Goal: Information Seeking & Learning: Learn about a topic

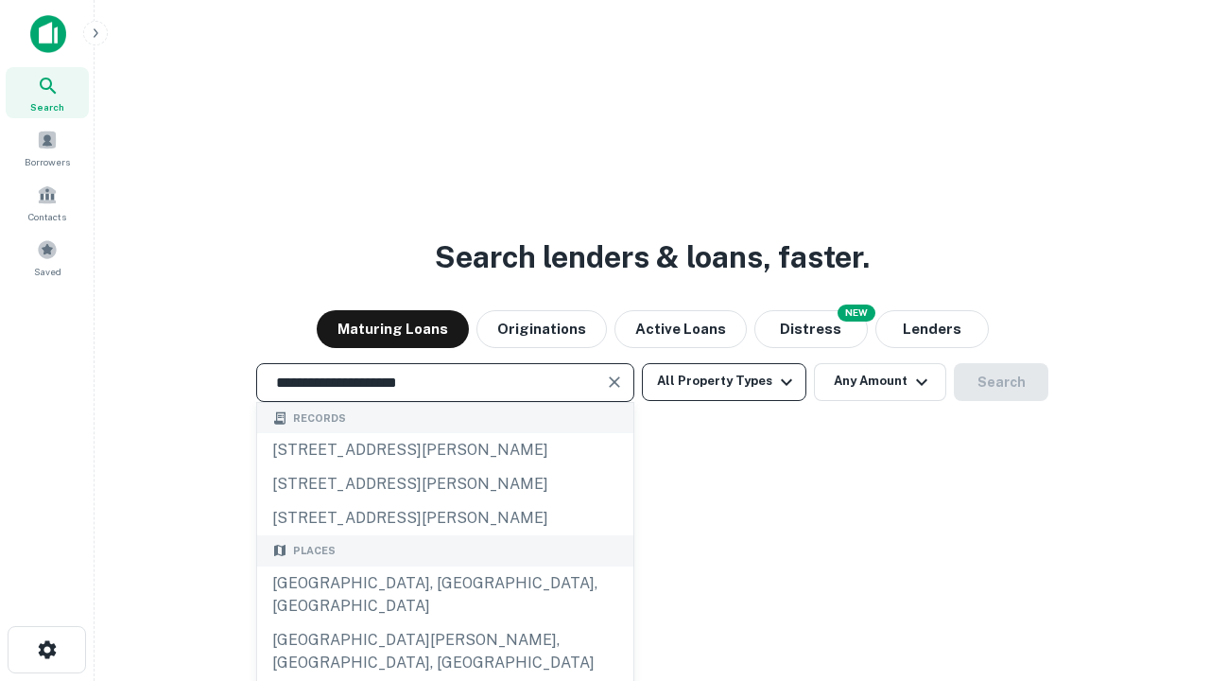
click at [444, 623] on div "[GEOGRAPHIC_DATA], [GEOGRAPHIC_DATA], [GEOGRAPHIC_DATA]" at bounding box center [445, 594] width 376 height 57
click at [724, 381] on button "All Property Types" at bounding box center [724, 382] width 164 height 38
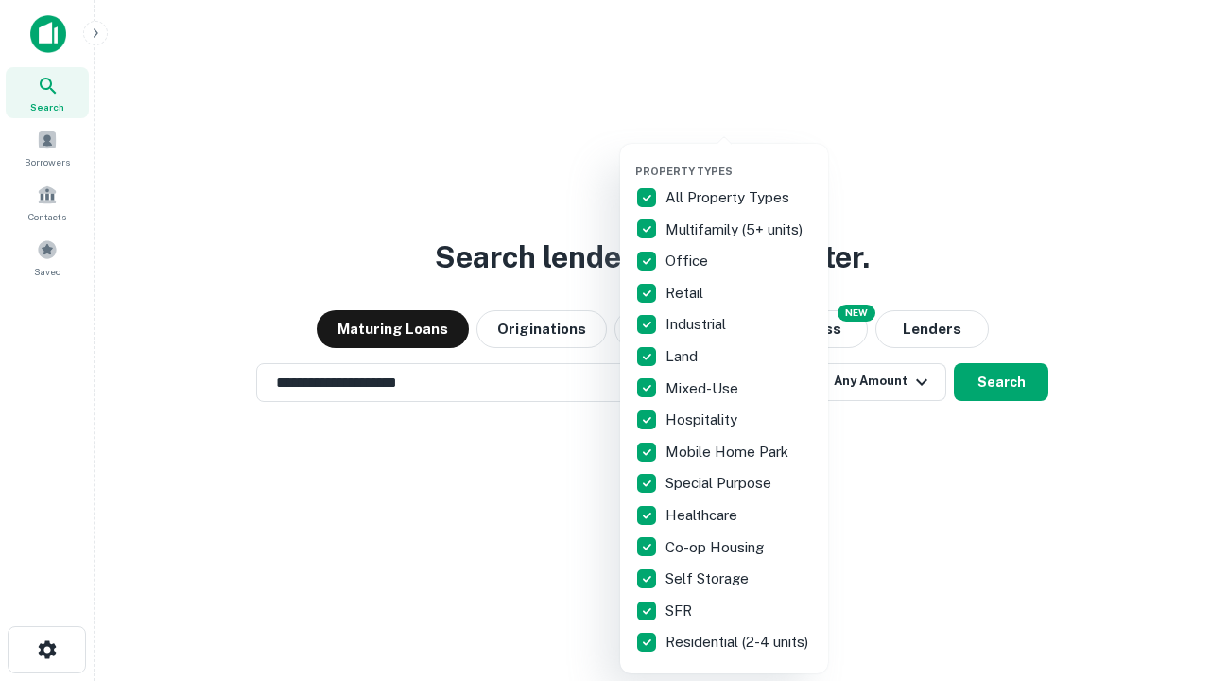
type input "**********"
click at [739, 159] on button "button" at bounding box center [739, 159] width 208 height 1
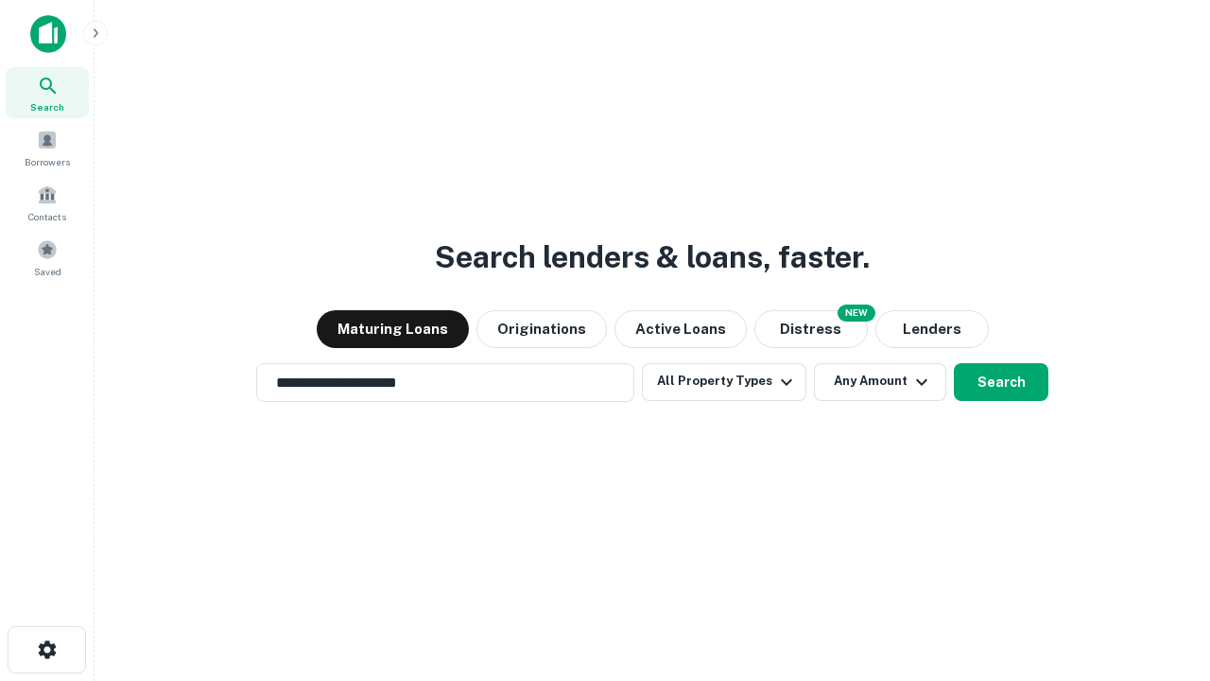
scroll to position [11, 228]
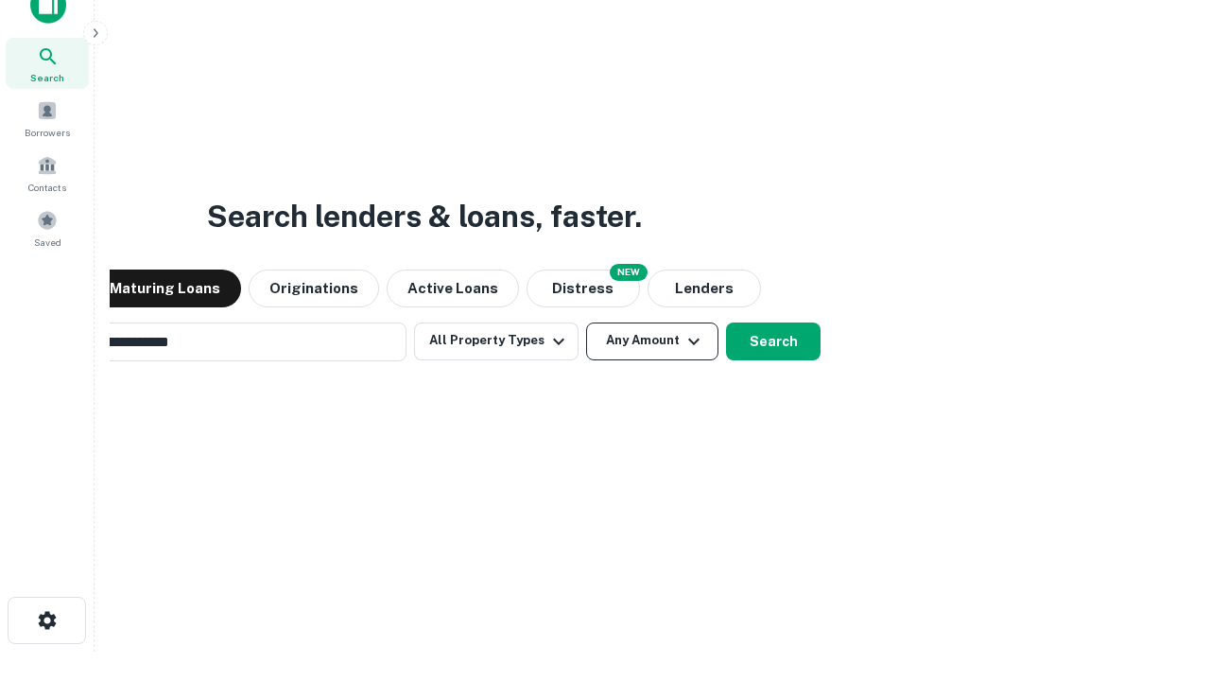
click at [586, 322] on button "Any Amount" at bounding box center [652, 341] width 132 height 38
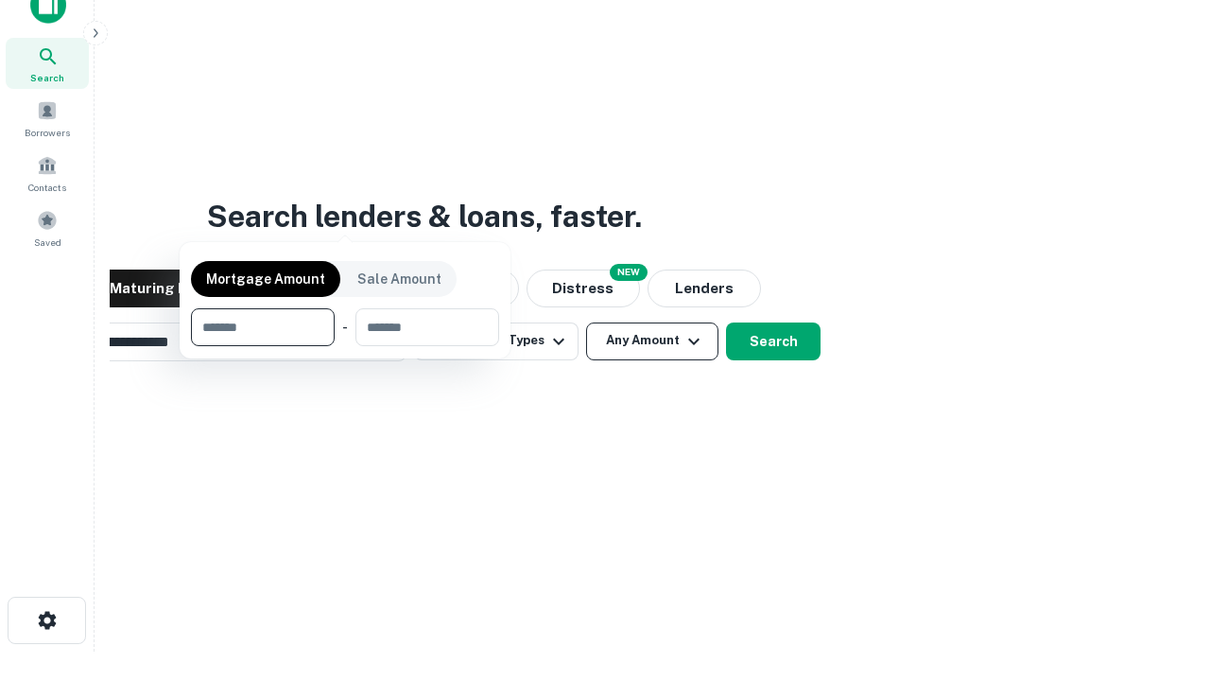
scroll to position [30, 0]
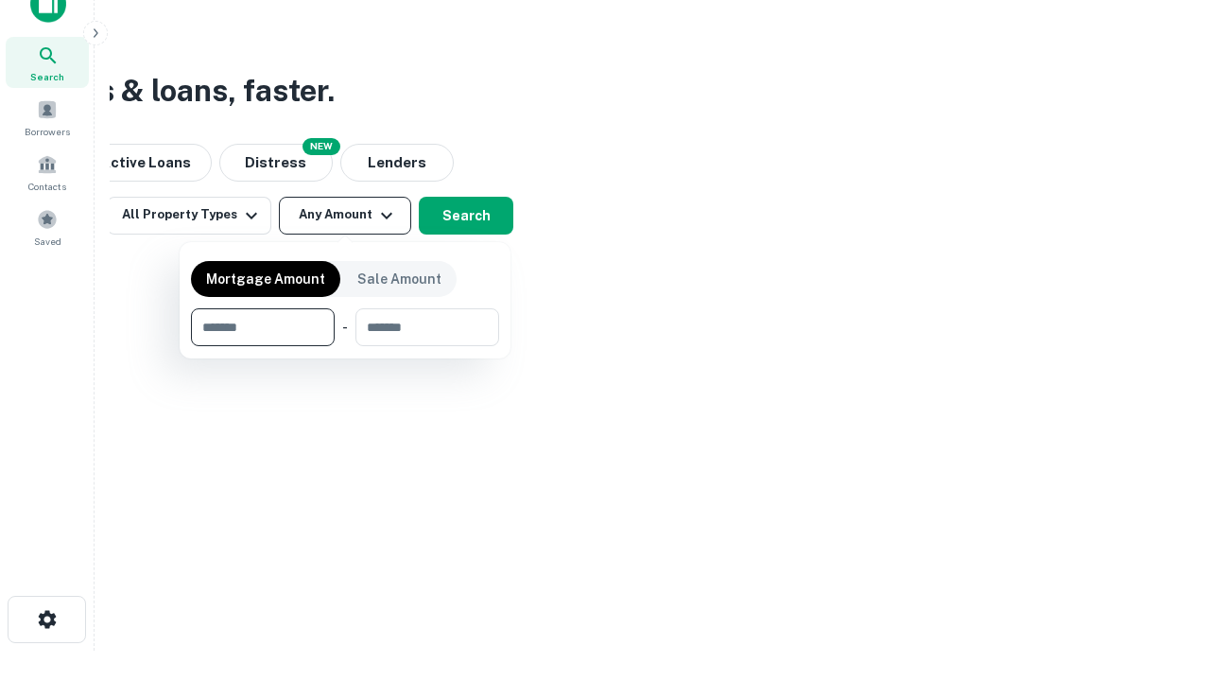
type input "*******"
click at [345, 346] on button "button" at bounding box center [345, 346] width 308 height 1
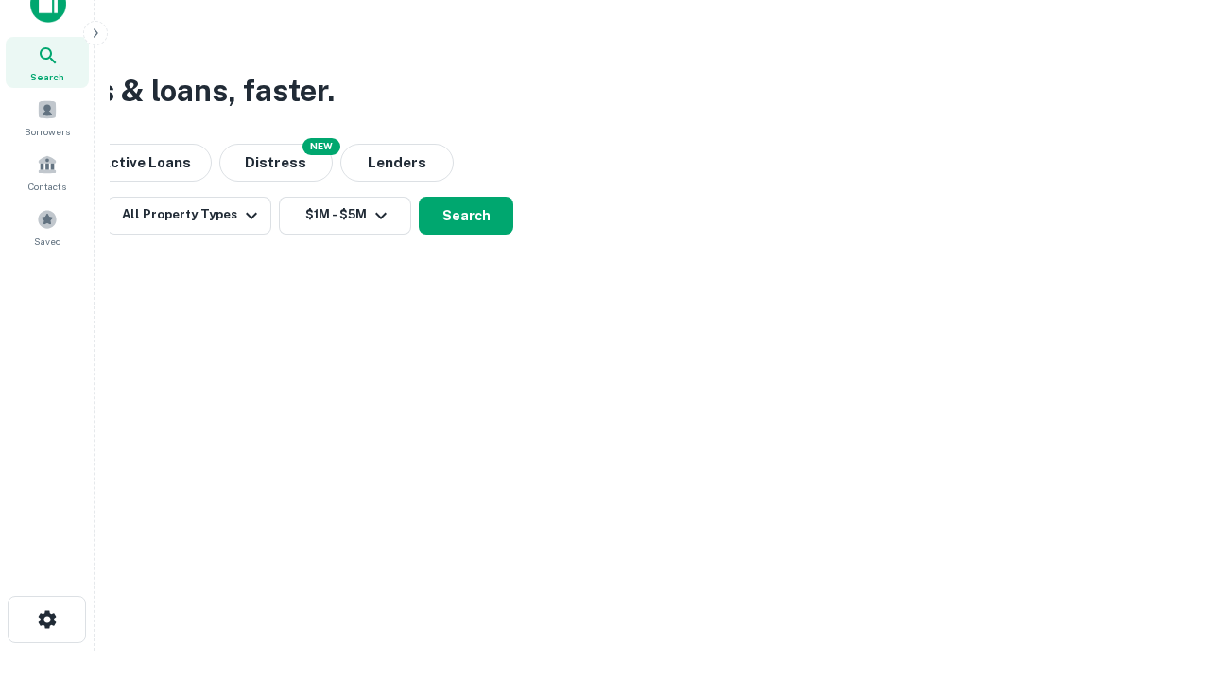
scroll to position [11, 349]
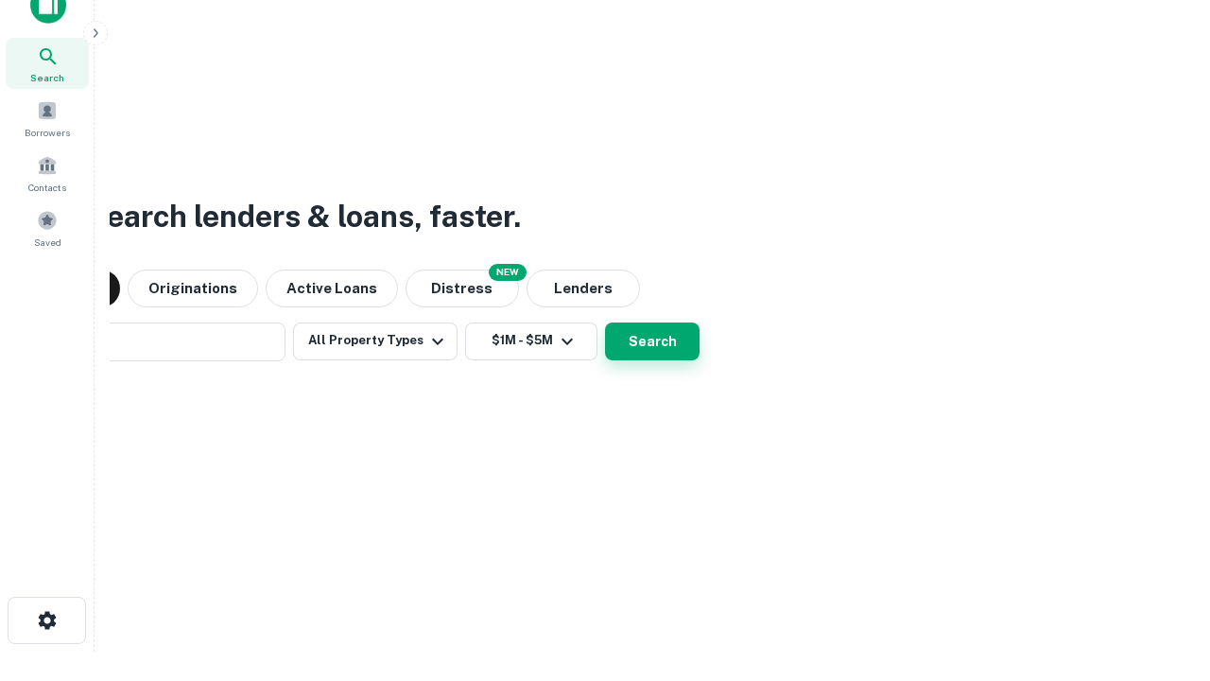
click at [605, 322] on button "Search" at bounding box center [652, 341] width 95 height 38
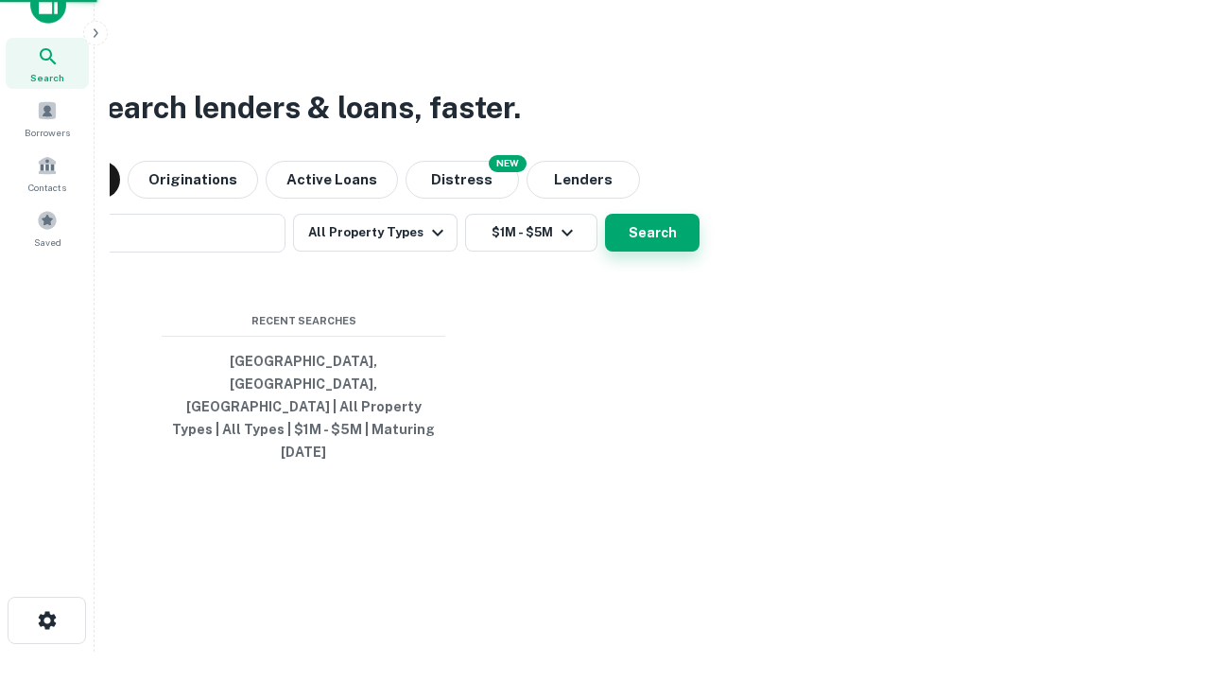
scroll to position [50, 535]
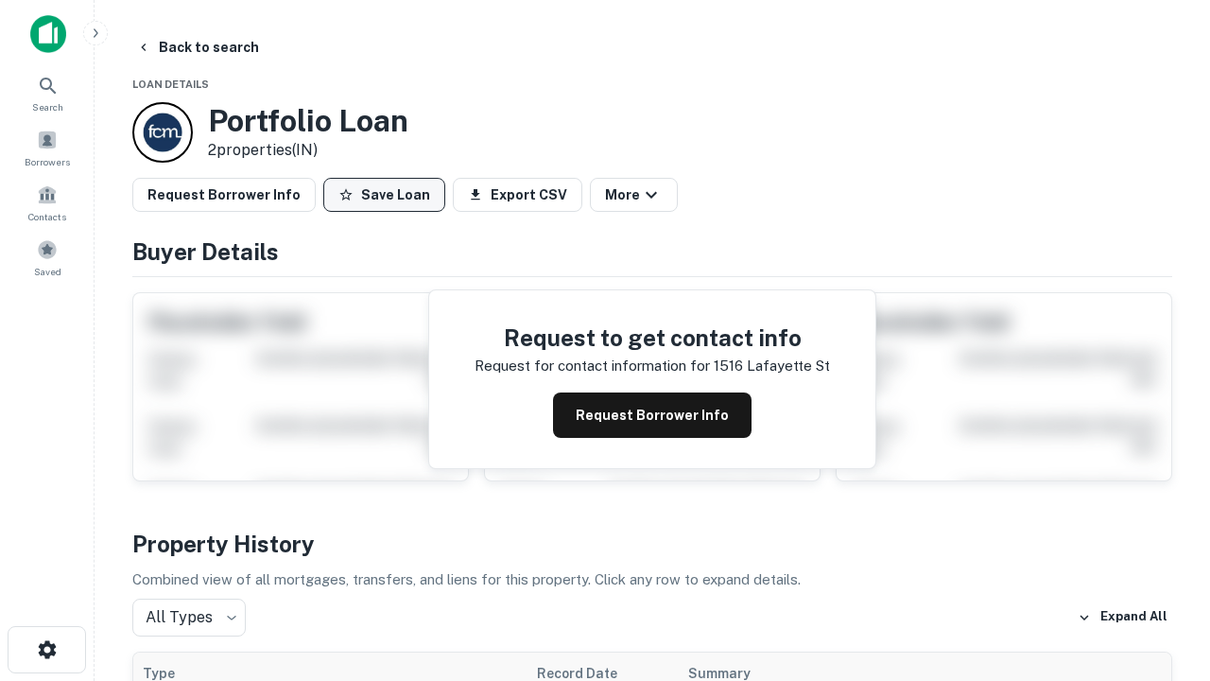
click at [384, 195] on button "Save Loan" at bounding box center [384, 195] width 122 height 34
click at [389, 195] on button "Save Loan" at bounding box center [384, 195] width 122 height 34
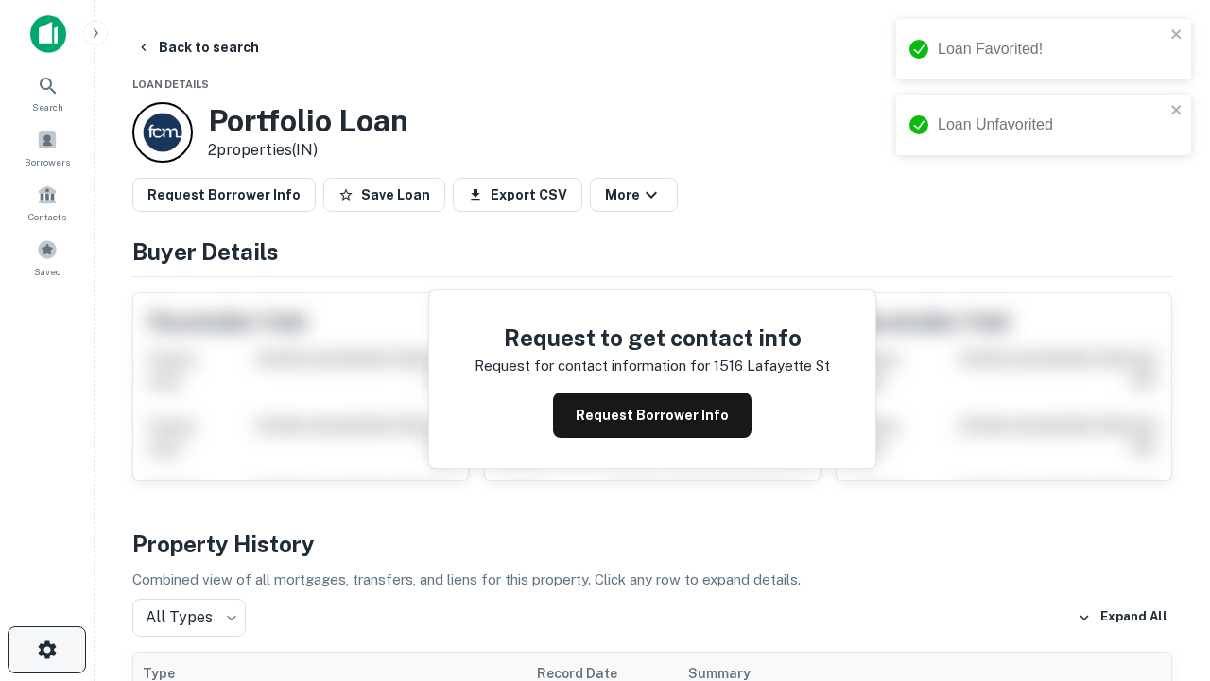
click at [46, 649] on icon "button" at bounding box center [47, 649] width 23 height 23
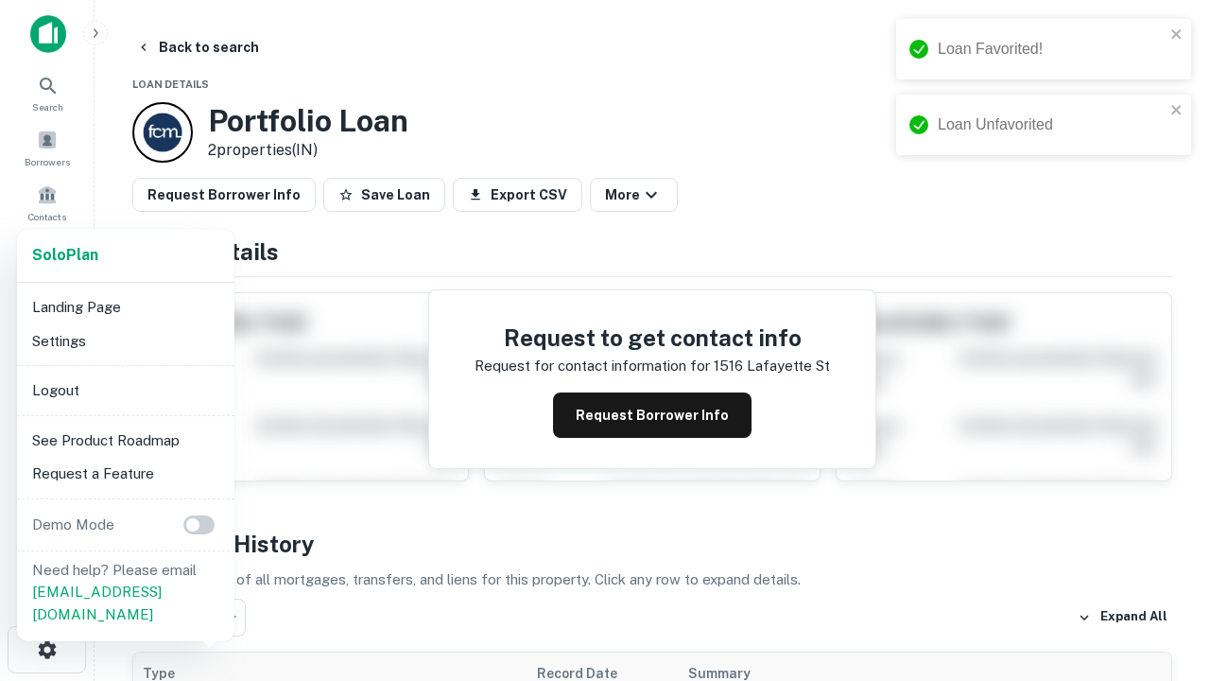
click at [125, 389] on li "Logout" at bounding box center [126, 390] width 202 height 34
